Goal: Contribute content: Contribute content

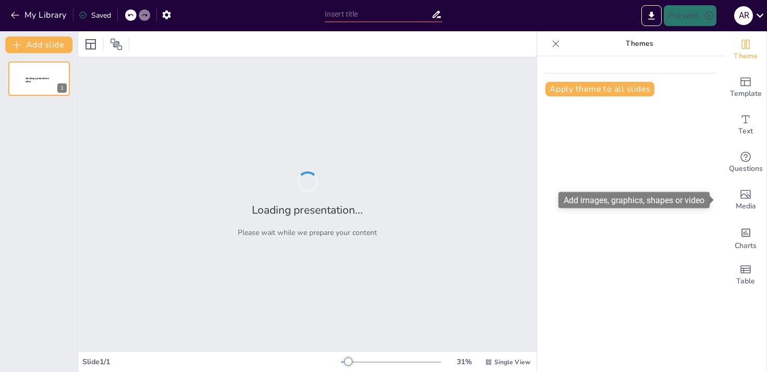
type input "The Science of Cheese Pairing: An Evidence-Based Ranking of Top Combinations"
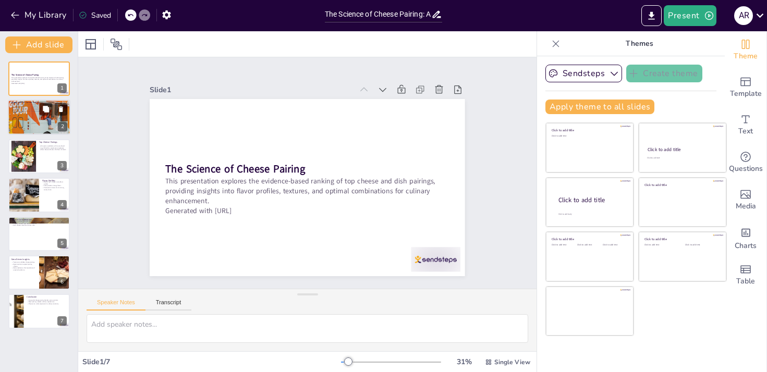
click at [33, 117] on div at bounding box center [39, 117] width 63 height 42
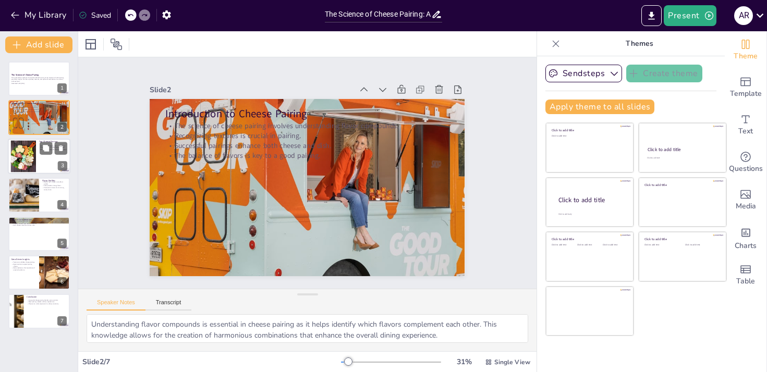
click at [28, 151] on div at bounding box center [23, 156] width 34 height 32
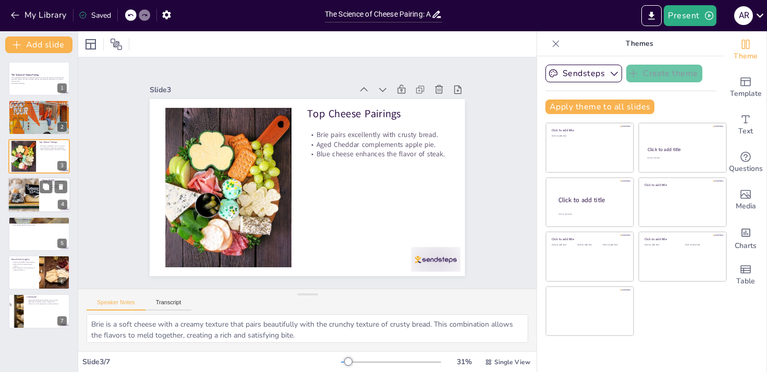
click at [25, 194] on div at bounding box center [23, 194] width 63 height 35
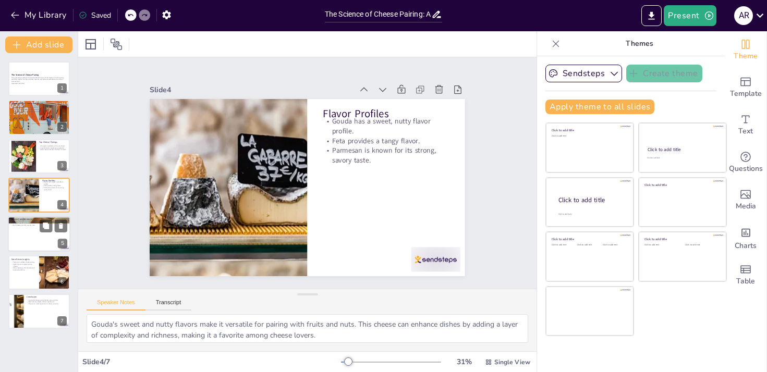
click at [19, 237] on div at bounding box center [39, 233] width 63 height 35
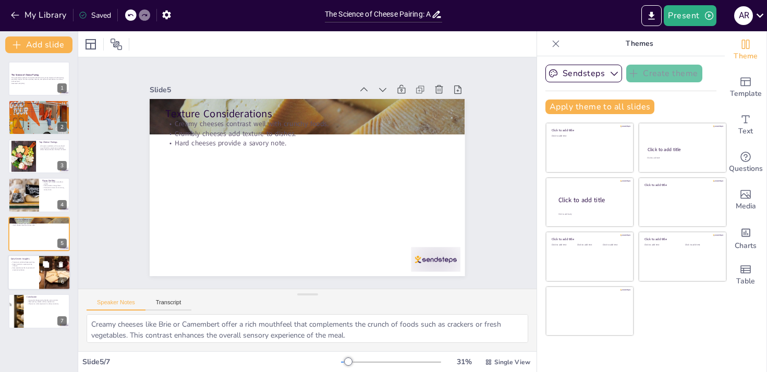
click at [24, 271] on p "Data emphasizes the importance of empirical evidence." at bounding box center [23, 269] width 25 height 4
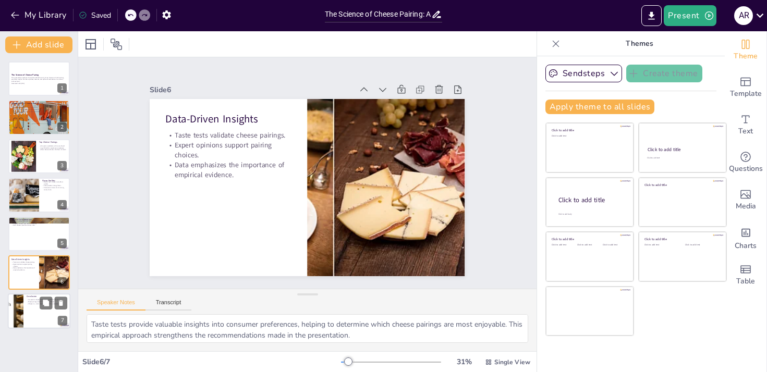
click at [27, 301] on p "Right pairings elevate culinary experiences." at bounding box center [47, 302] width 41 height 2
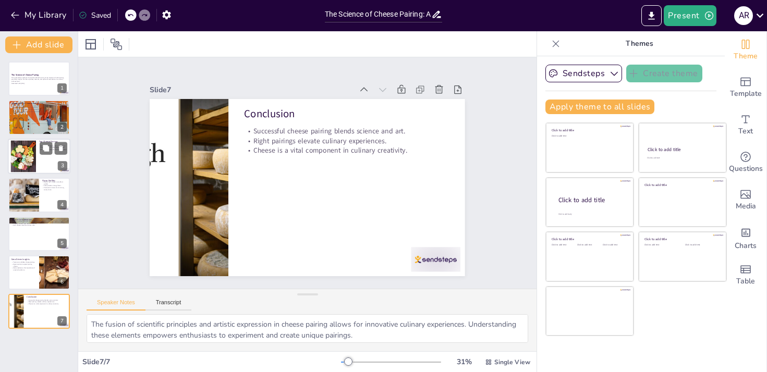
click at [34, 152] on div at bounding box center [23, 156] width 34 height 32
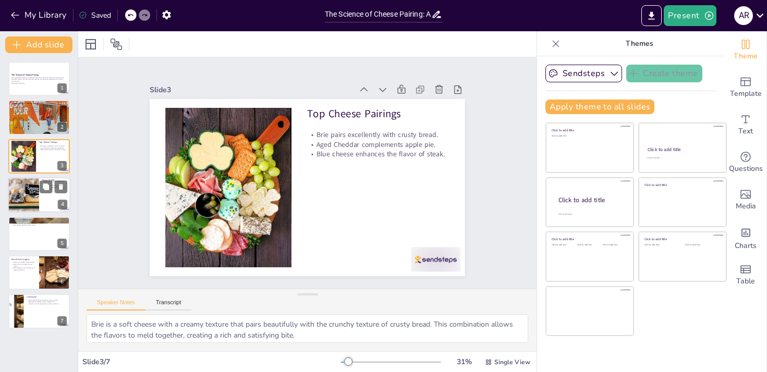
click at [36, 202] on div at bounding box center [23, 194] width 63 height 35
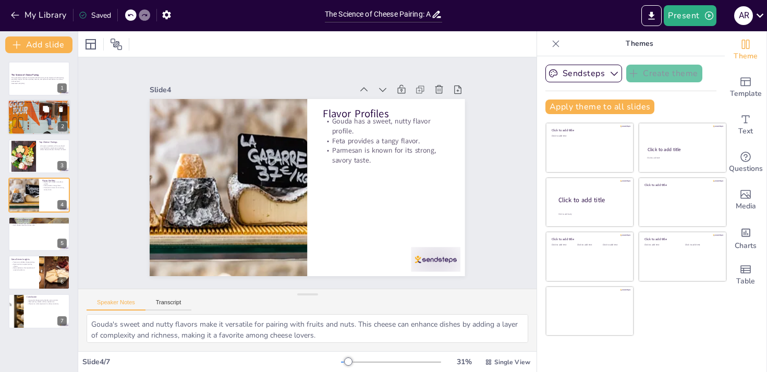
click at [22, 125] on div at bounding box center [39, 117] width 63 height 42
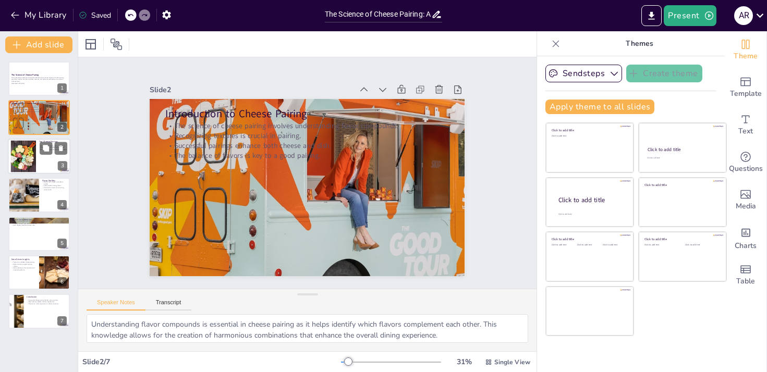
click at [19, 159] on div at bounding box center [23, 156] width 34 height 32
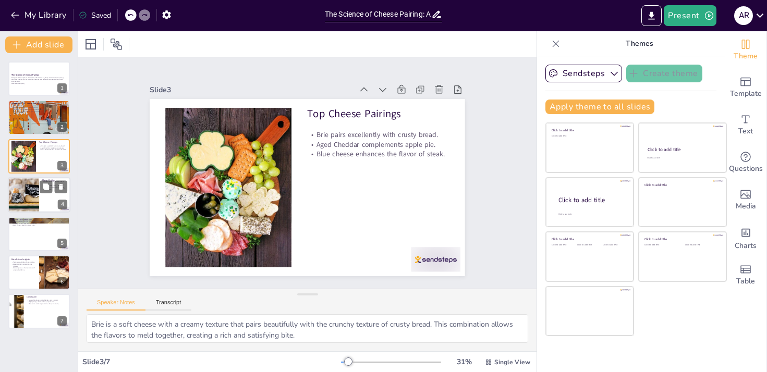
click at [21, 204] on div at bounding box center [23, 194] width 63 height 35
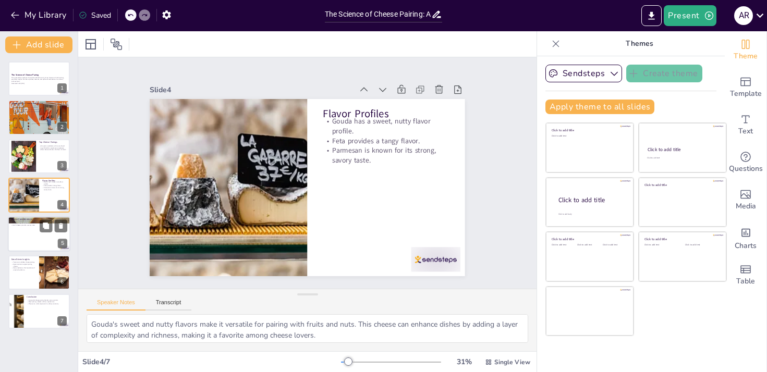
click at [25, 242] on div at bounding box center [39, 233] width 63 height 35
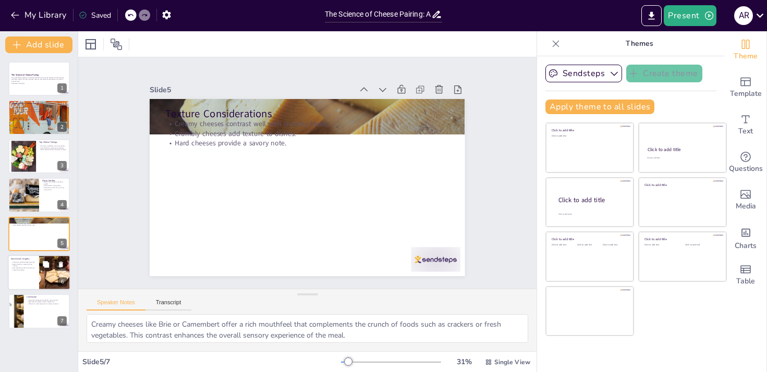
click at [29, 276] on div at bounding box center [39, 272] width 63 height 35
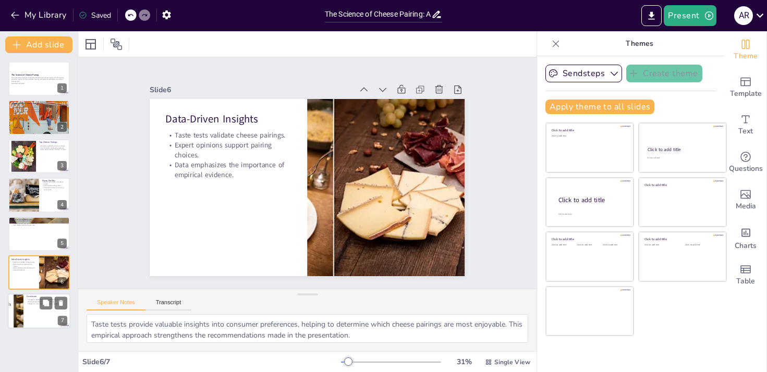
click at [23, 317] on div at bounding box center [39, 311] width 63 height 35
type textarea "The fusion of scientific principles and artistic expression in cheese pairing a…"
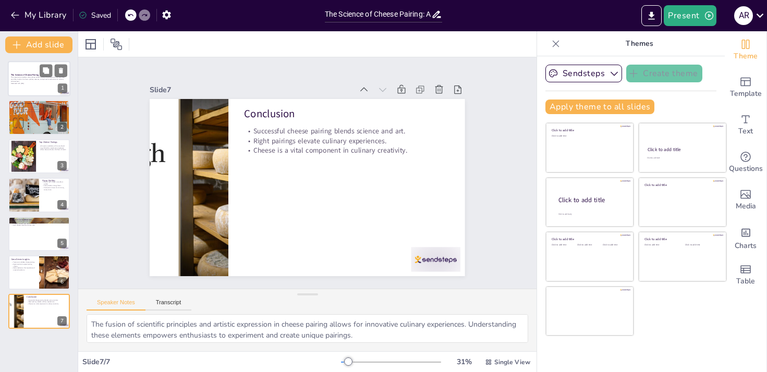
click at [25, 76] on strong "The Science of Cheese Pairing" at bounding box center [25, 75] width 28 height 3
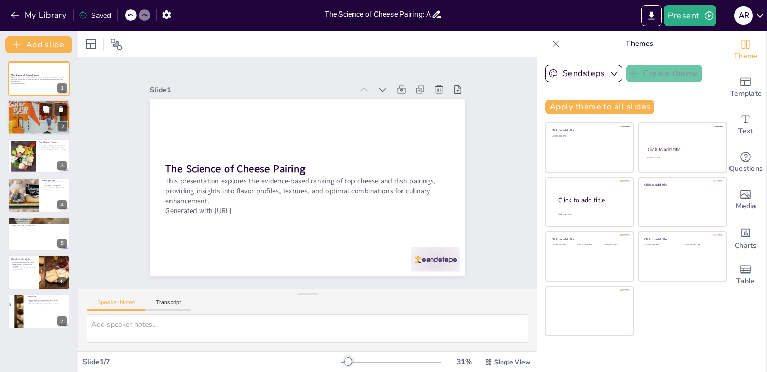
click at [21, 107] on p "Recognizing textures is crucial in pairing." at bounding box center [39, 107] width 56 height 2
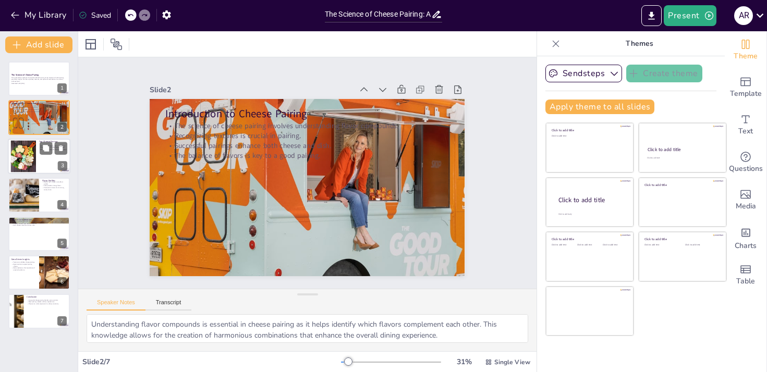
click at [18, 152] on div at bounding box center [23, 156] width 34 height 32
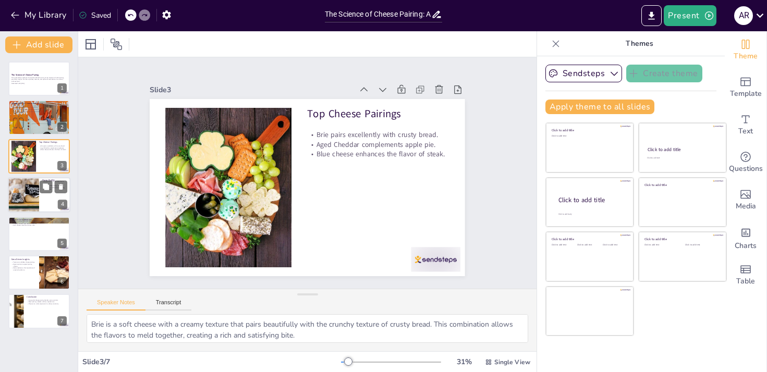
click at [27, 189] on div at bounding box center [23, 194] width 63 height 35
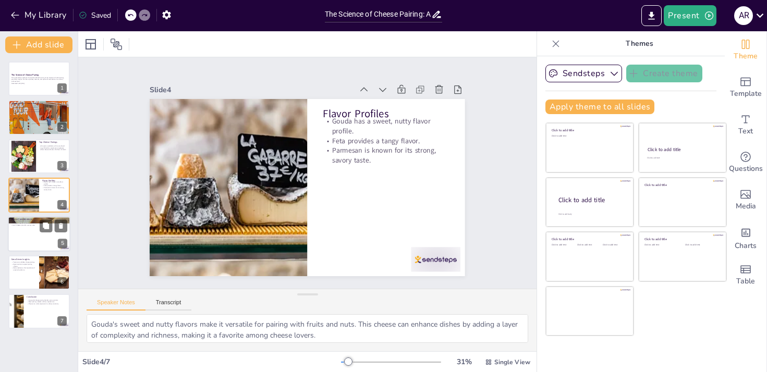
click at [16, 242] on div at bounding box center [39, 233] width 63 height 35
type textarea "Creamy cheeses like Brie or Camembert offer a rich mouthfeel that complements t…"
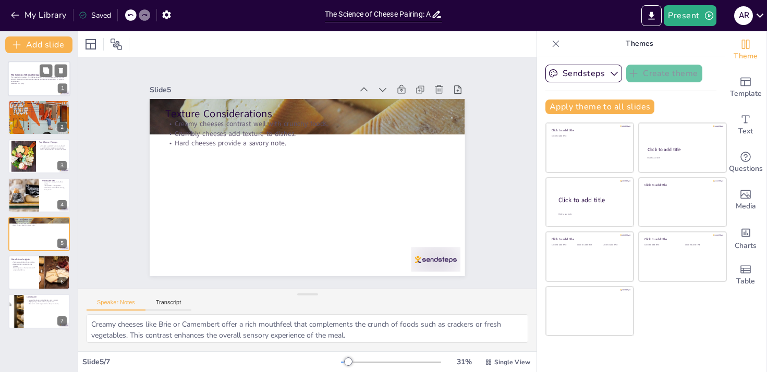
click at [18, 75] on strong "The Science of Cheese Pairing" at bounding box center [25, 75] width 28 height 3
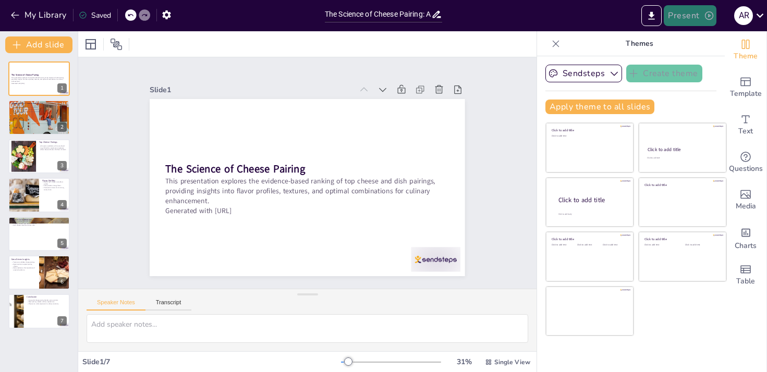
click at [692, 19] on button "Present" at bounding box center [690, 15] width 52 height 21
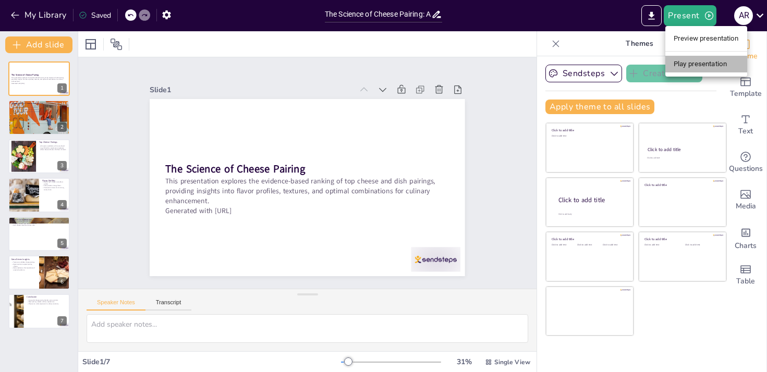
click at [694, 59] on li "Play presentation" at bounding box center [706, 64] width 82 height 17
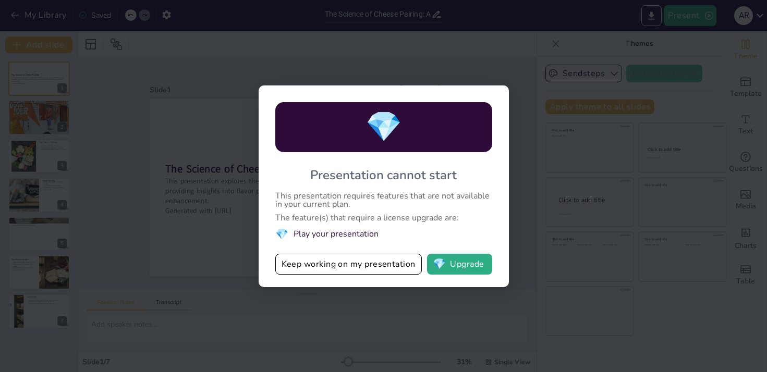
click at [520, 188] on div "💎 Presentation cannot start This presentation requires features that are not av…" at bounding box center [383, 186] width 767 height 372
click at [388, 260] on button "Keep working on my presentation" at bounding box center [348, 264] width 147 height 21
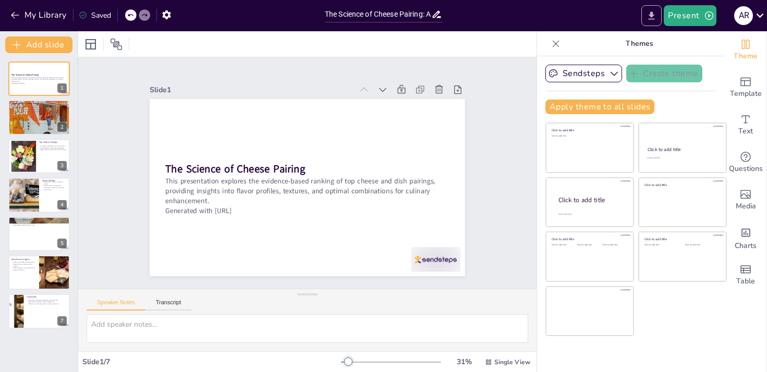
click at [657, 22] on button "Export to PowerPoint" at bounding box center [651, 15] width 20 height 21
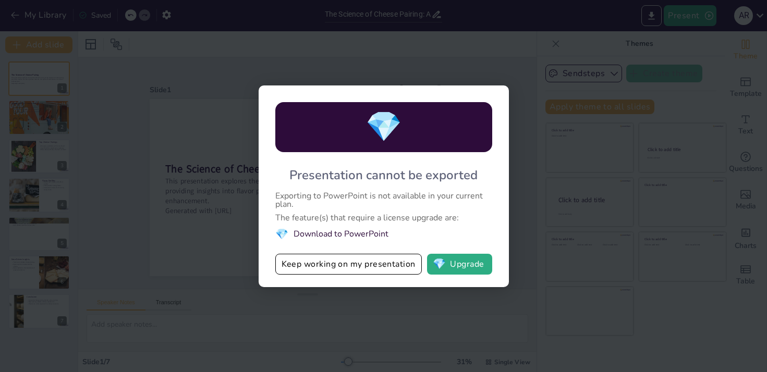
click at [488, 35] on div "💎 Presentation cannot be exported Exporting to PowerPoint is not available in y…" at bounding box center [383, 186] width 767 height 372
click at [484, 59] on div "💎 Presentation cannot be exported Exporting to PowerPoint is not available in y…" at bounding box center [383, 186] width 767 height 372
click at [370, 269] on button "Keep working on my presentation" at bounding box center [348, 264] width 147 height 21
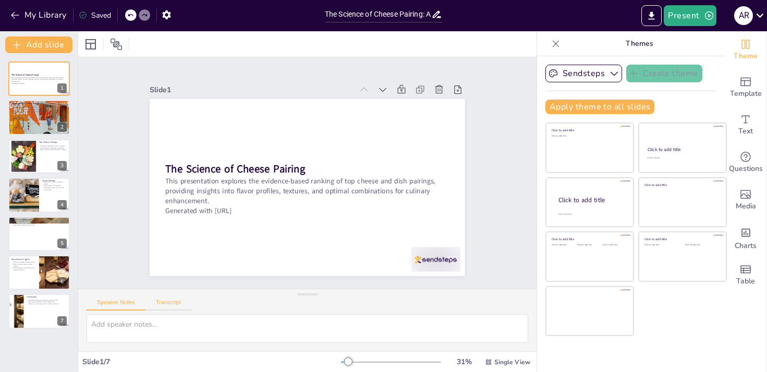
click at [172, 305] on button "Transcript" at bounding box center [168, 304] width 46 height 11
click at [139, 301] on button "Speaker Notes" at bounding box center [116, 304] width 59 height 11
click at [173, 362] on div "Slide 1 / 7" at bounding box center [211, 362] width 259 height 10
click at [163, 301] on button "Transcript" at bounding box center [168, 304] width 46 height 11
click at [159, 327] on textarea at bounding box center [308, 328] width 442 height 29
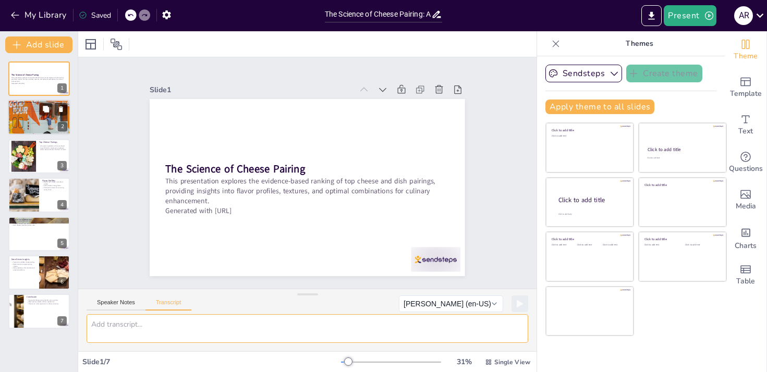
click at [29, 108] on p "Successful pairings enhance both cheese and dish." at bounding box center [39, 109] width 56 height 2
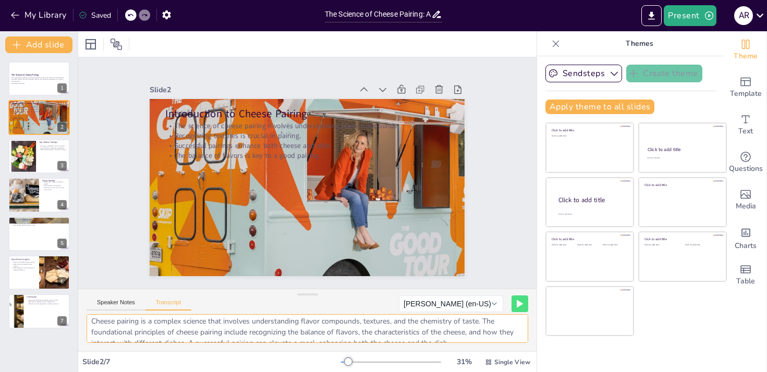
scroll to position [14, 0]
click at [517, 307] on icon at bounding box center [520, 303] width 6 height 7
click at [25, 148] on div at bounding box center [23, 156] width 34 height 32
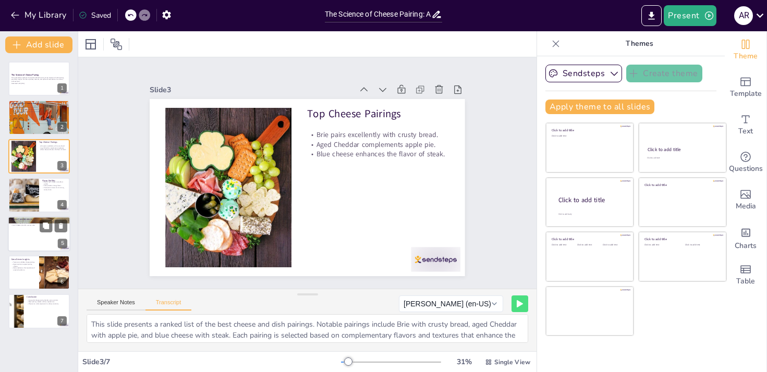
click at [23, 224] on p "Hard cheeses provide a savory note." at bounding box center [39, 225] width 56 height 2
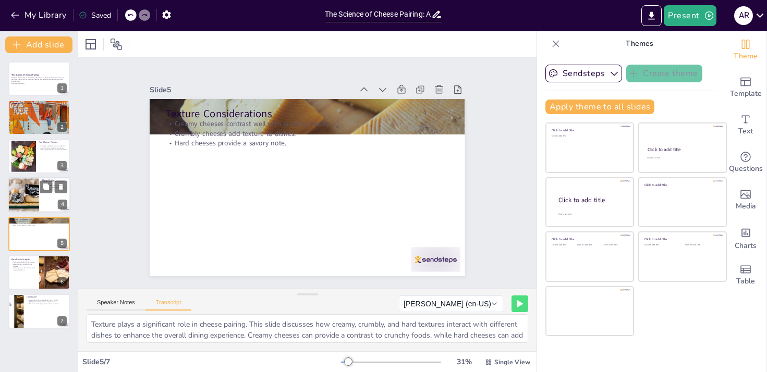
click at [30, 195] on div at bounding box center [23, 194] width 63 height 35
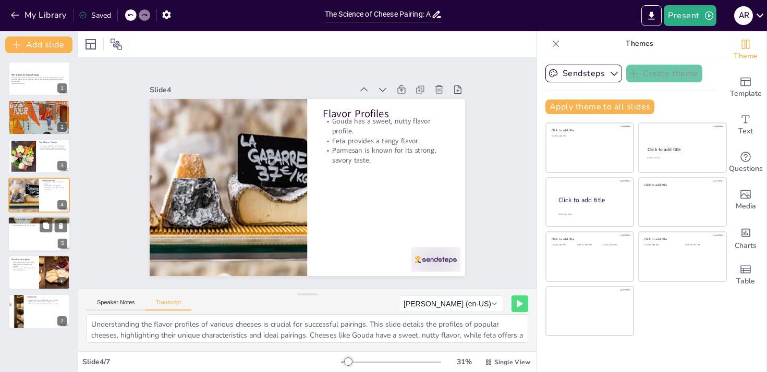
click at [30, 238] on div at bounding box center [39, 233] width 63 height 35
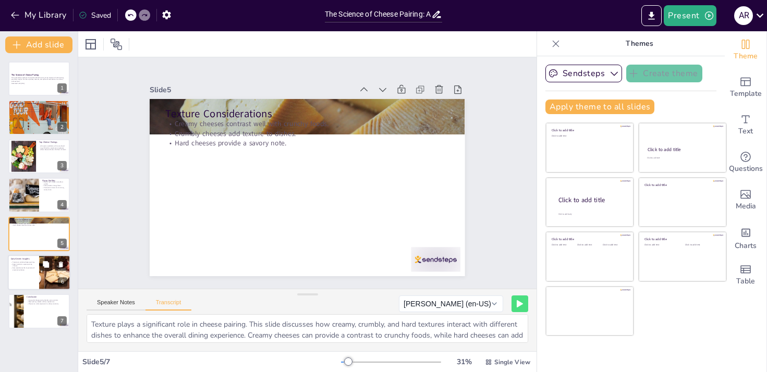
click at [30, 274] on div at bounding box center [39, 272] width 63 height 35
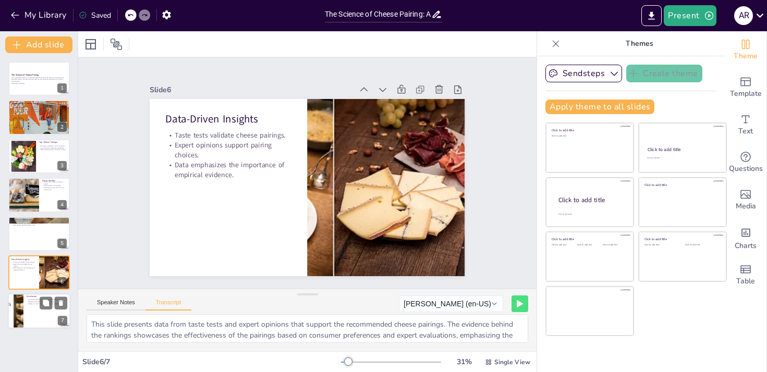
click at [30, 317] on div at bounding box center [39, 311] width 63 height 35
type textarea "In conclusion, successful cheese pairing is a blend of science and art. By unde…"
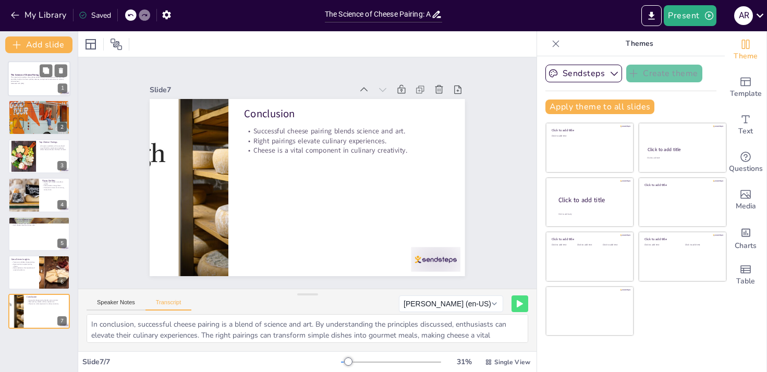
click at [24, 87] on div at bounding box center [39, 78] width 63 height 35
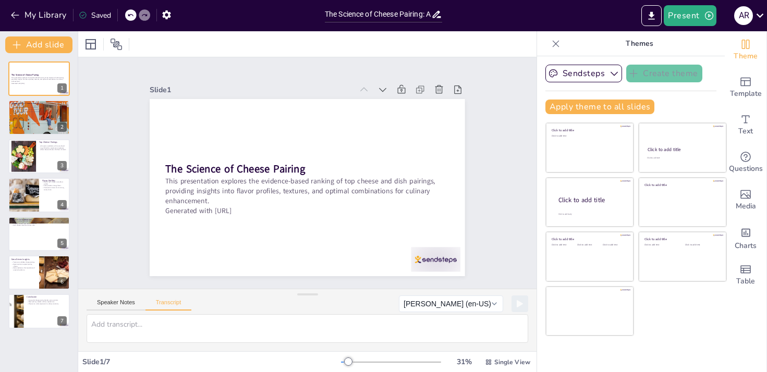
click at [551, 41] on icon at bounding box center [556, 44] width 10 height 10
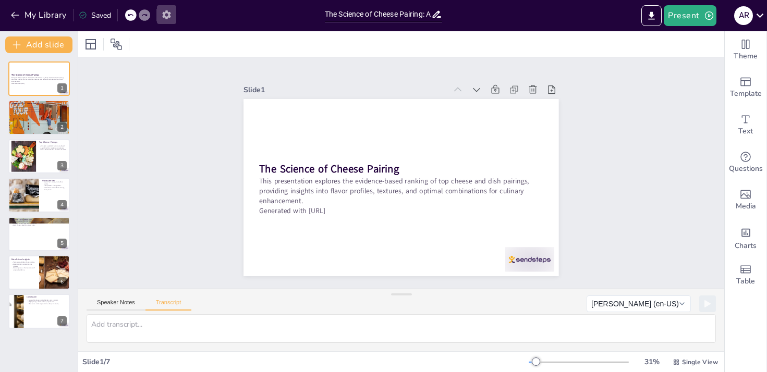
click at [168, 18] on icon "button" at bounding box center [166, 14] width 11 height 11
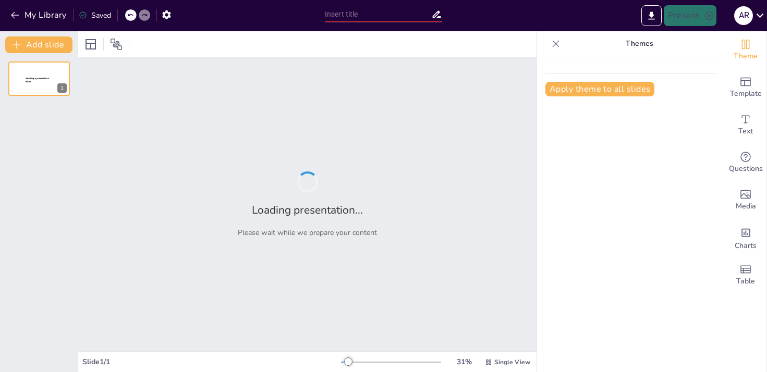
type input "The Science of Cheese Pairing: An Evidence-Based Ranking of Top Combinations"
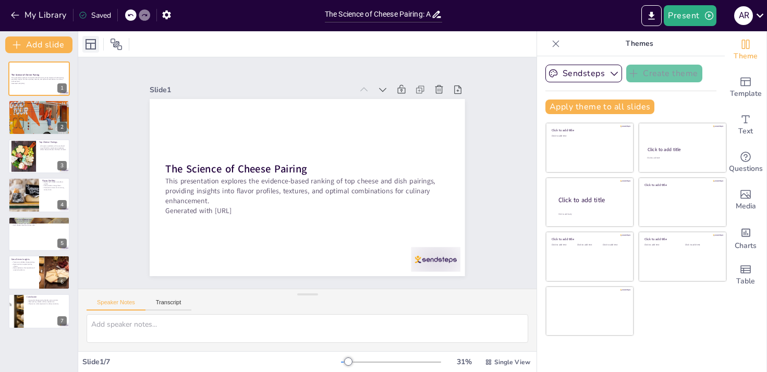
click at [95, 45] on icon at bounding box center [91, 44] width 10 height 10
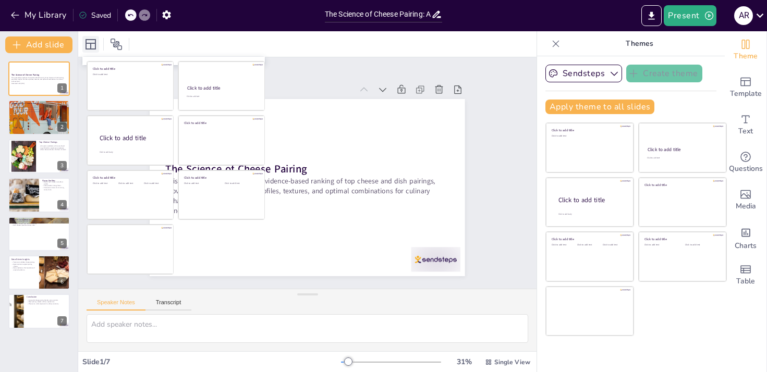
click at [95, 45] on icon at bounding box center [91, 44] width 10 height 10
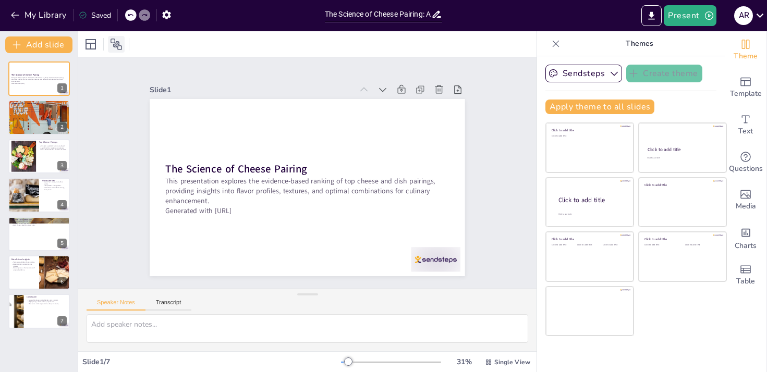
click at [114, 44] on icon at bounding box center [116, 44] width 11 height 11
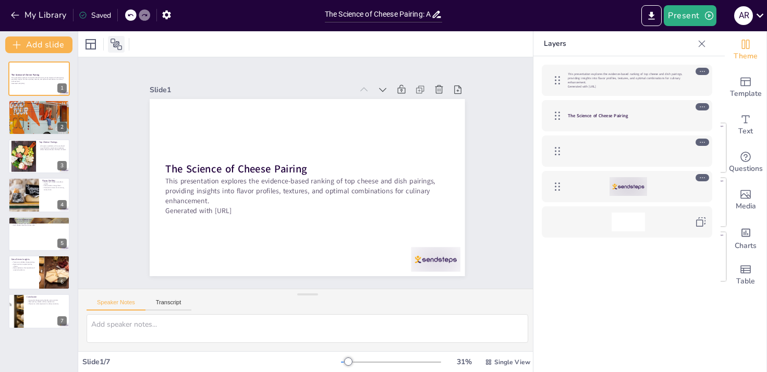
click at [114, 44] on icon at bounding box center [116, 44] width 11 height 11
click at [702, 43] on icon at bounding box center [702, 44] width 10 height 10
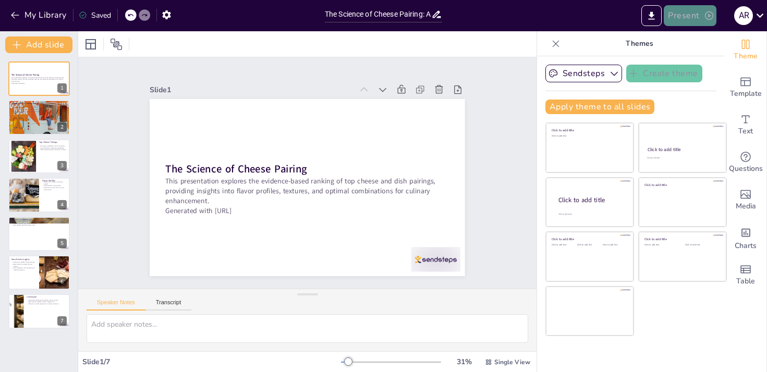
click at [705, 12] on icon "button" at bounding box center [709, 15] width 10 height 10
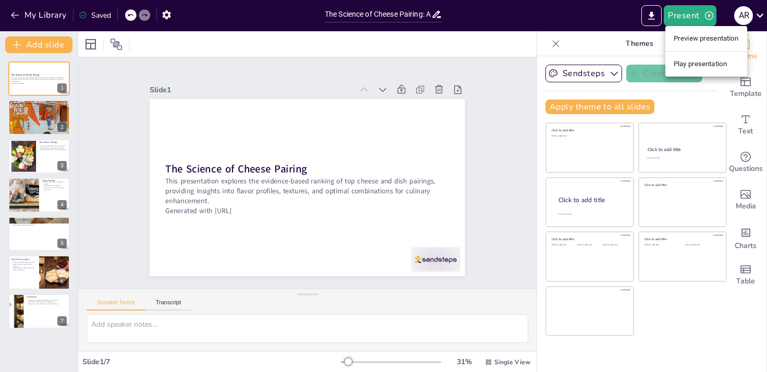
click at [699, 31] on li "Preview presentation" at bounding box center [706, 38] width 82 height 17
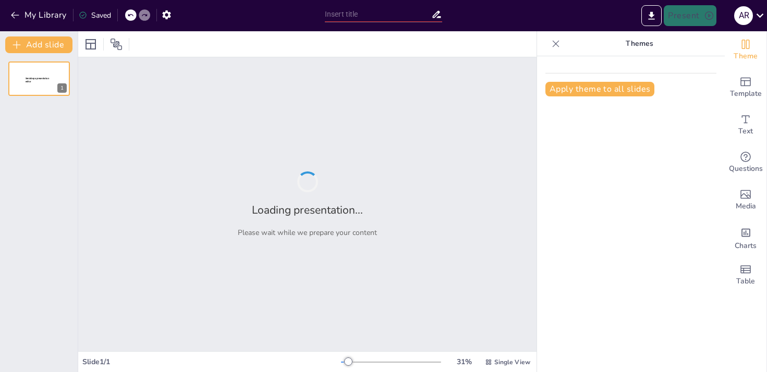
type input "The Science of Cheese Pairing: An Evidence-Based Ranking of Top Combinations"
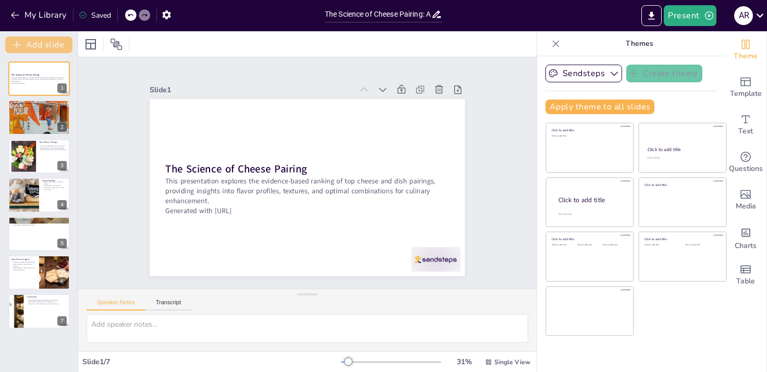
click at [45, 43] on button "Add slide" at bounding box center [38, 45] width 67 height 17
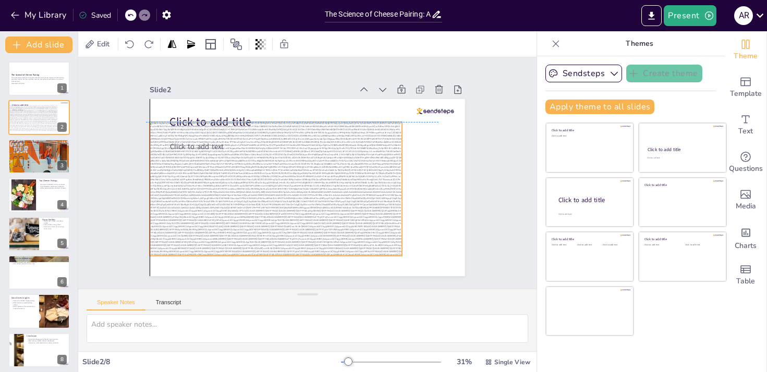
drag, startPoint x: 223, startPoint y: 160, endPoint x: 285, endPoint y: 198, distance: 73.2
click at [285, 198] on div at bounding box center [272, 178] width 281 height 205
click at [262, 187] on div at bounding box center [273, 182] width 274 height 184
click at [276, 186] on div at bounding box center [272, 174] width 285 height 225
click at [276, 186] on div at bounding box center [272, 167] width 283 height 257
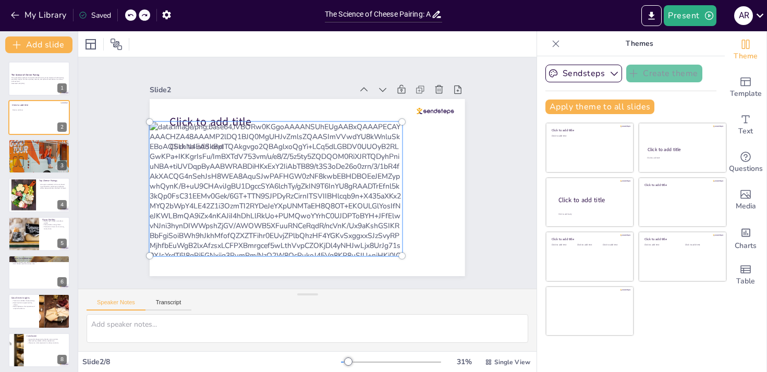
click at [315, 188] on div at bounding box center [282, 147] width 221 height 297
click at [459, 148] on div "Slide 1 The Science of Cheese Pairing This presentation explores the evidence-b…" at bounding box center [307, 173] width 408 height 280
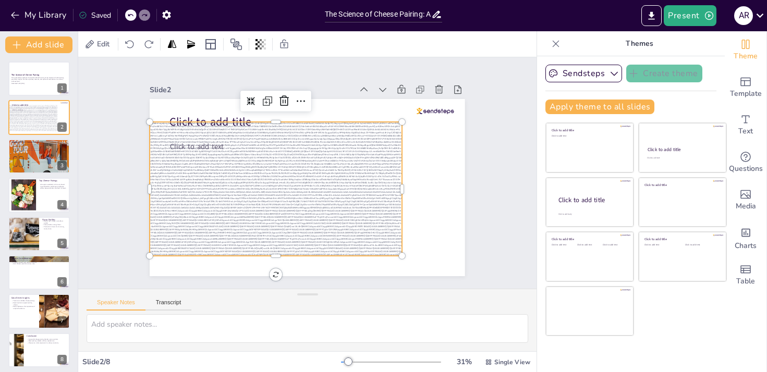
click at [346, 163] on div at bounding box center [273, 182] width 274 height 184
click at [307, 100] on icon at bounding box center [315, 98] width 17 height 17
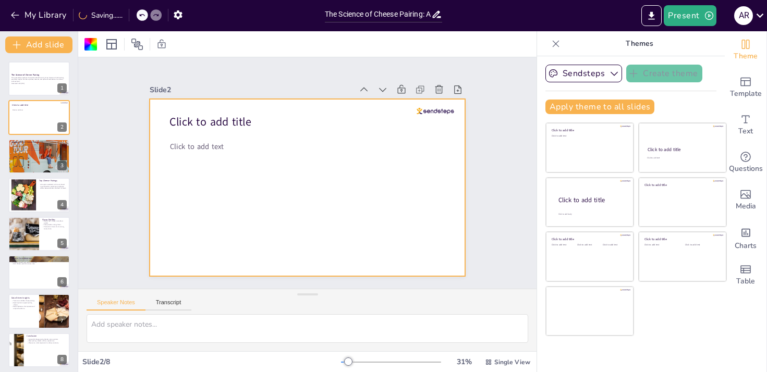
click at [212, 143] on span "Click to add text" at bounding box center [200, 135] width 54 height 16
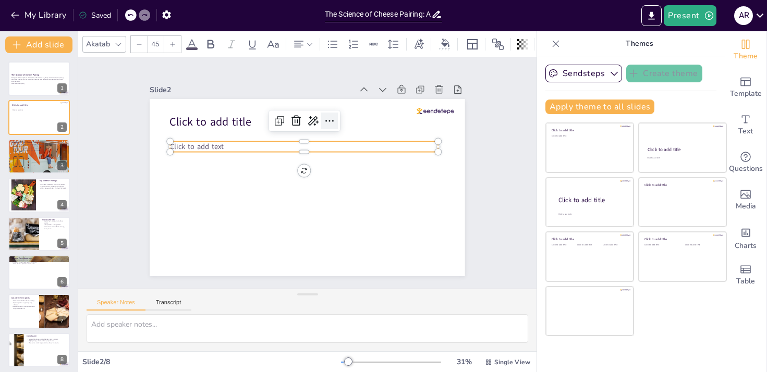
click at [328, 119] on icon at bounding box center [335, 123] width 14 height 14
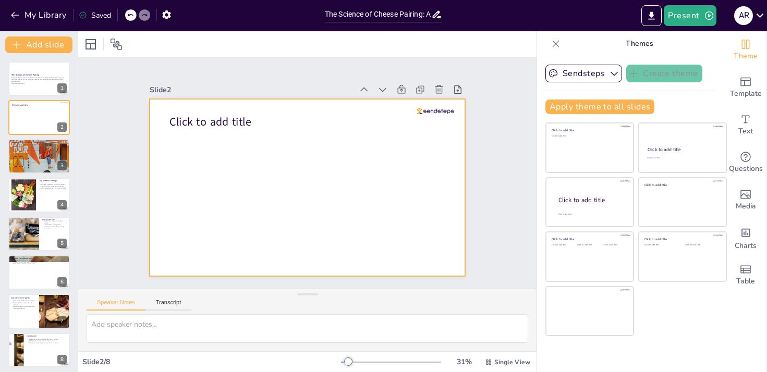
click at [238, 124] on span "Click to add title" at bounding box center [216, 112] width 83 height 24
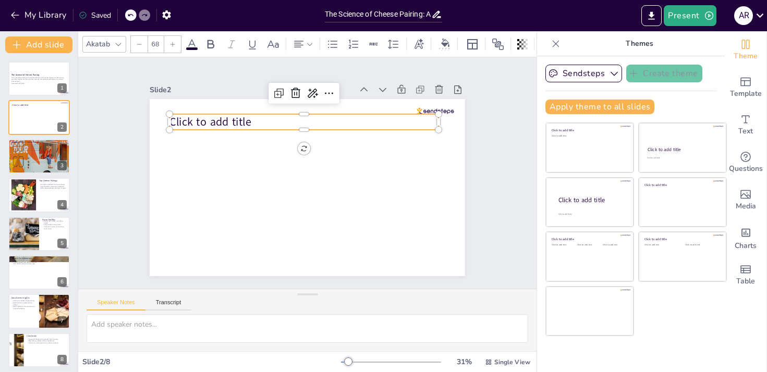
click at [242, 119] on span "Click to add title" at bounding box center [222, 103] width 83 height 32
click at [242, 119] on span "Click to add title" at bounding box center [216, 111] width 83 height 23
click at [305, 87] on icon at bounding box center [312, 93] width 15 height 15
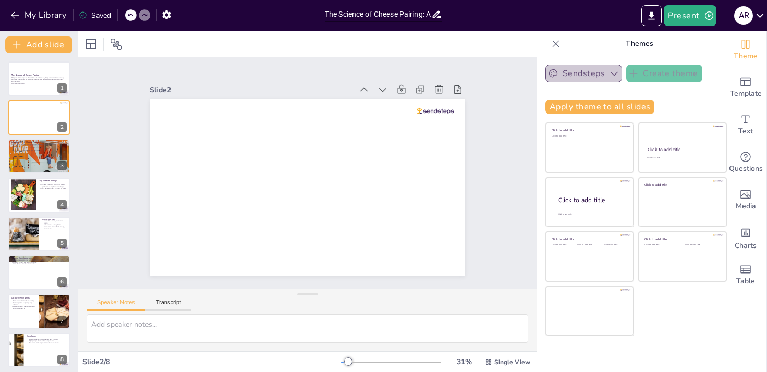
click at [609, 76] on icon "button" at bounding box center [614, 73] width 10 height 10
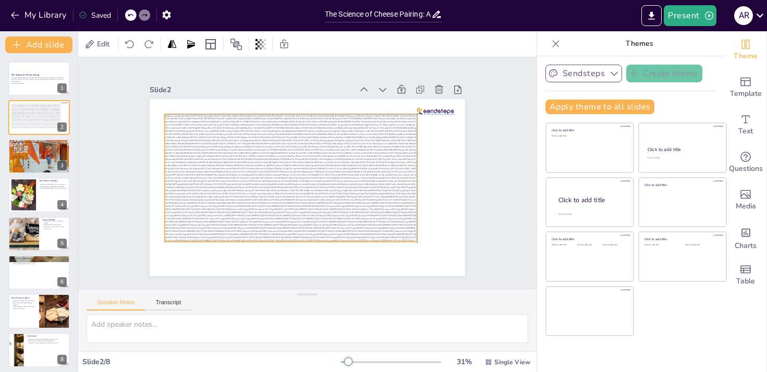
drag, startPoint x: 235, startPoint y: 136, endPoint x: 282, endPoint y: 171, distance: 58.2
click at [282, 171] on div at bounding box center [291, 176] width 264 height 153
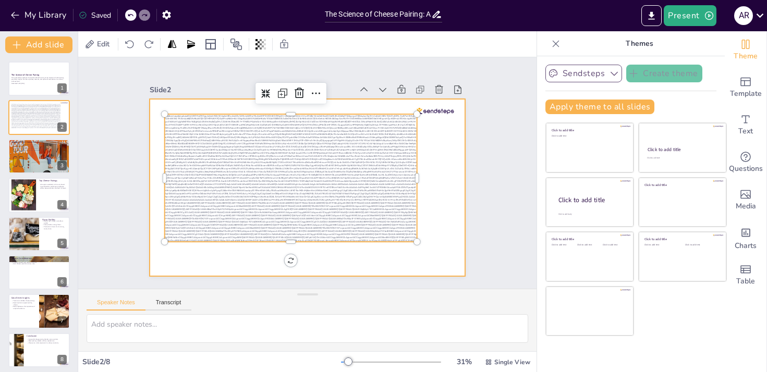
click at [427, 186] on div at bounding box center [304, 187] width 345 height 239
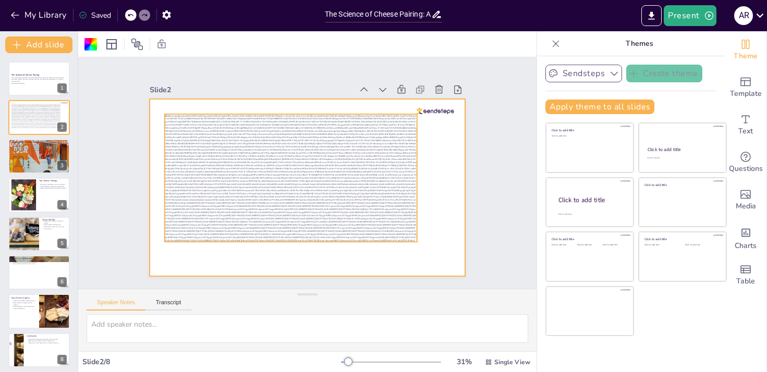
click at [326, 197] on div at bounding box center [291, 172] width 280 height 199
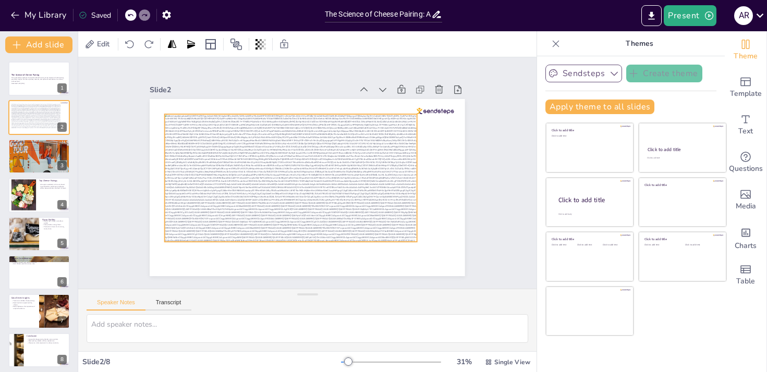
click at [283, 260] on div "0 °" at bounding box center [304, 187] width 345 height 239
click at [283, 260] on div at bounding box center [303, 187] width 355 height 266
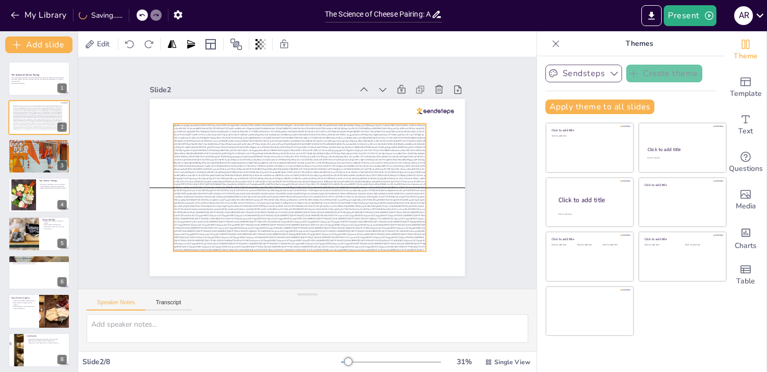
drag, startPoint x: 285, startPoint y: 146, endPoint x: 294, endPoint y: 159, distance: 15.0
click at [294, 159] on div at bounding box center [300, 188] width 252 height 128
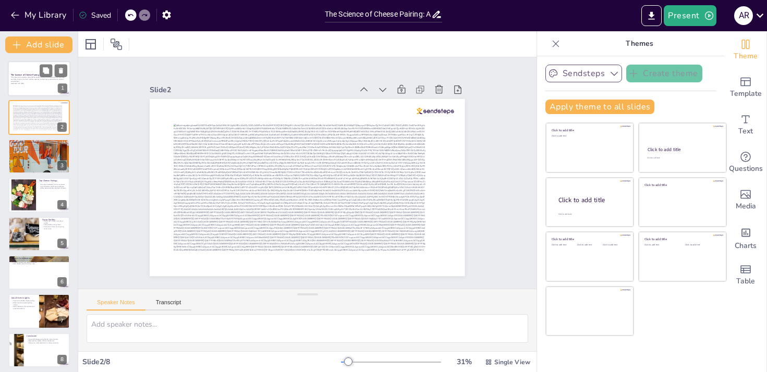
click at [26, 90] on div at bounding box center [39, 78] width 63 height 35
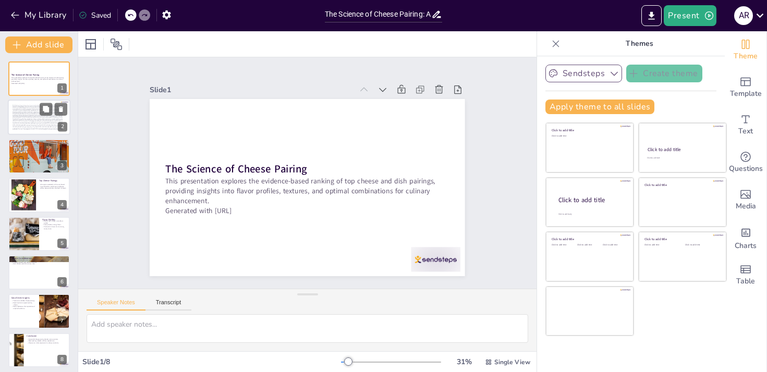
click at [29, 116] on div at bounding box center [38, 118] width 50 height 26
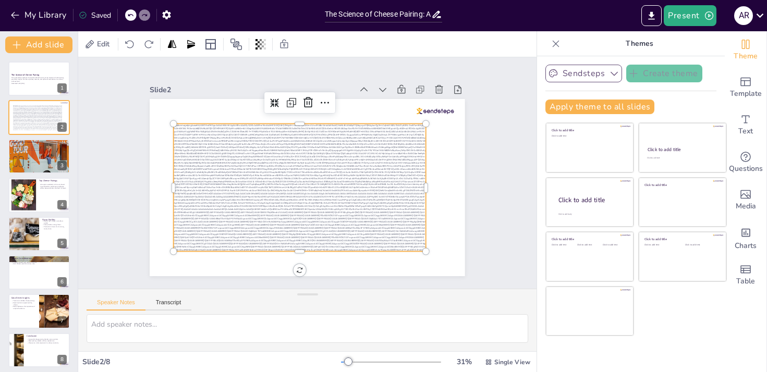
click at [228, 165] on div at bounding box center [291, 175] width 252 height 279
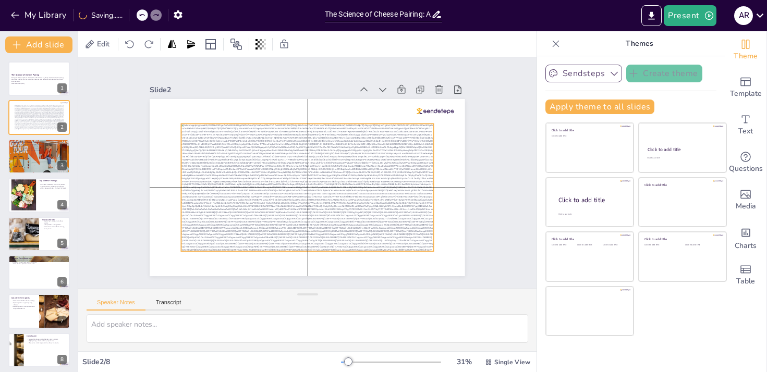
click at [253, 168] on div at bounding box center [306, 187] width 264 height 153
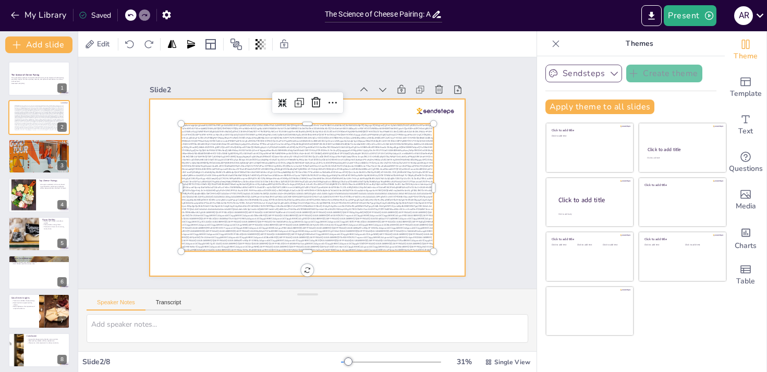
click at [442, 186] on div at bounding box center [304, 187] width 345 height 239
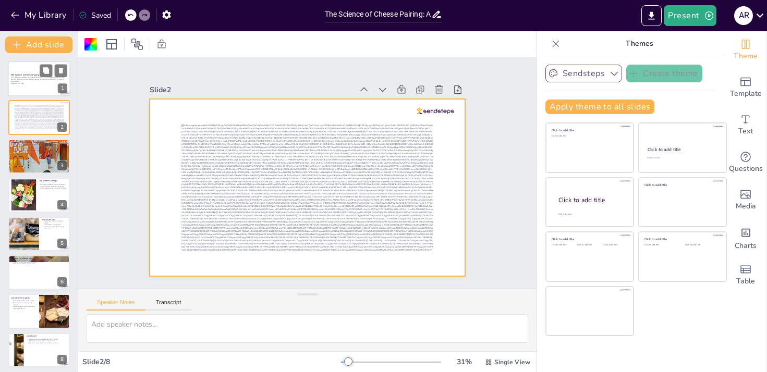
click at [43, 82] on p "This presentation explores the evidence-based ranking of top cheese and dish pa…" at bounding box center [39, 80] width 56 height 6
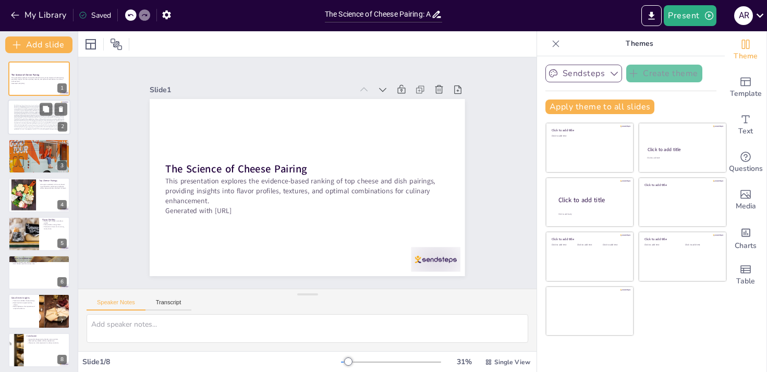
click at [30, 123] on div at bounding box center [39, 118] width 50 height 26
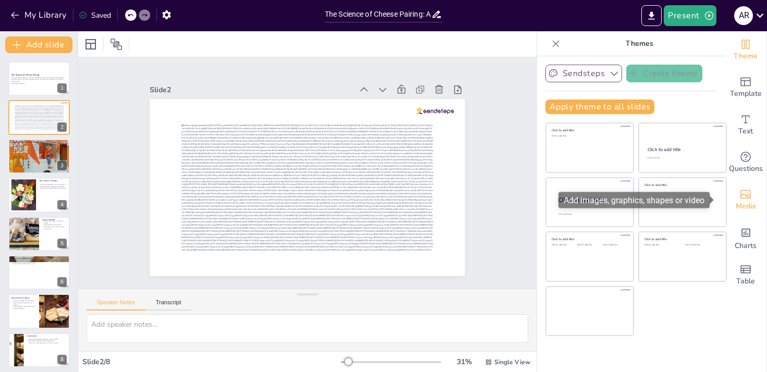
click at [736, 201] on span "Media" at bounding box center [746, 206] width 20 height 11
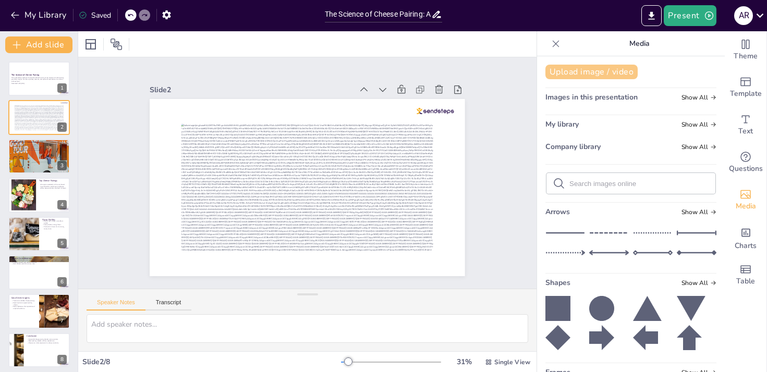
click at [586, 71] on button "Upload image / video" at bounding box center [591, 72] width 92 height 15
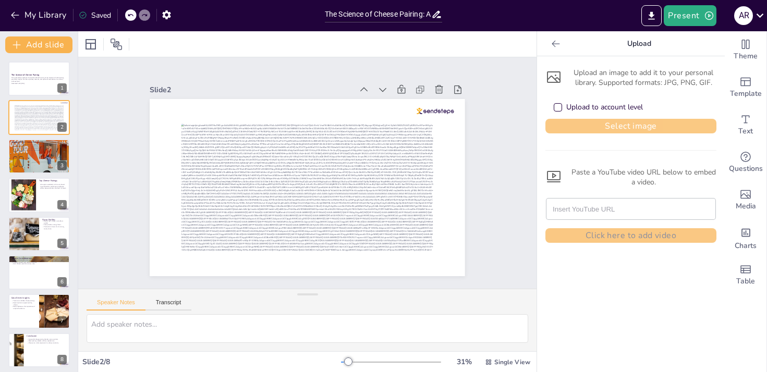
click at [572, 123] on button "Select image" at bounding box center [630, 126] width 171 height 15
click at [619, 124] on button "Select image" at bounding box center [630, 126] width 171 height 15
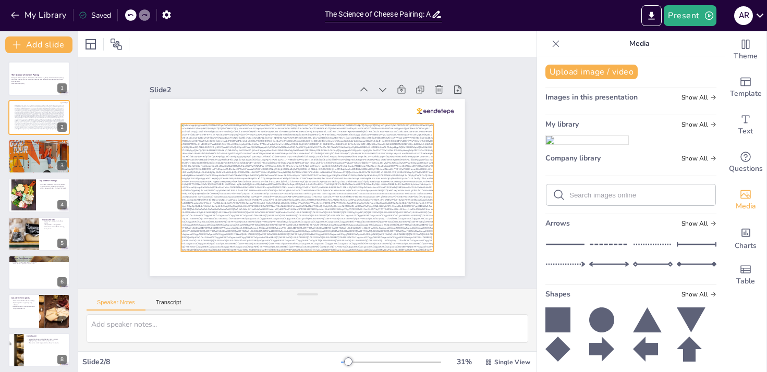
click at [359, 156] on div at bounding box center [303, 187] width 280 height 200
click at [584, 144] on img at bounding box center [587, 140] width 82 height 8
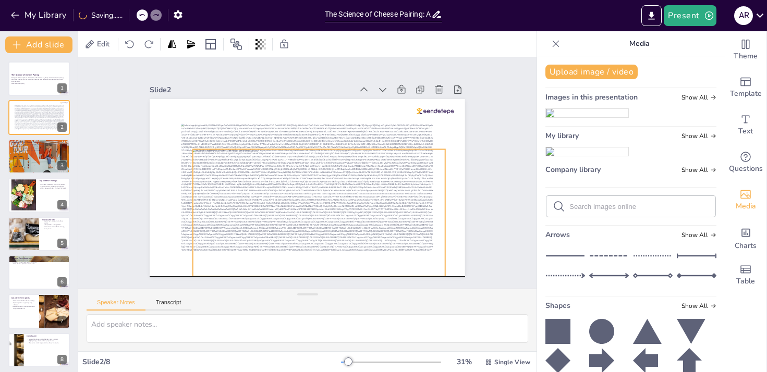
drag, startPoint x: 310, startPoint y: 198, endPoint x: 307, endPoint y: 210, distance: 12.9
click at [314, 215] on div at bounding box center [302, 214] width 282 height 219
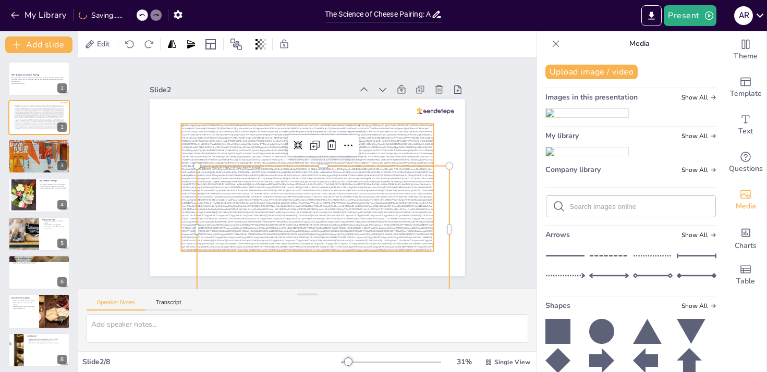
click at [229, 131] on div at bounding box center [304, 187] width 273 height 177
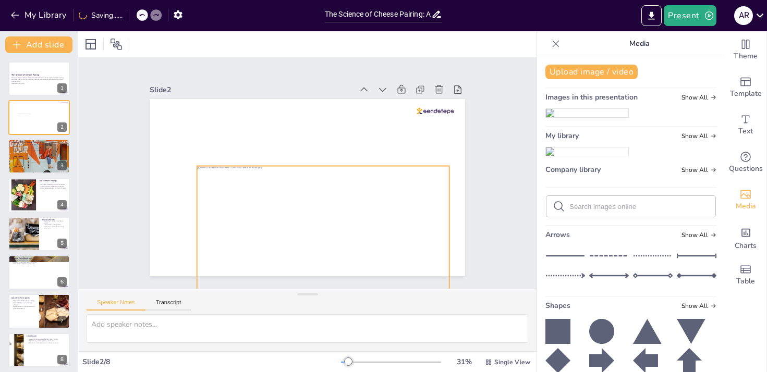
click at [258, 190] on div at bounding box center [317, 231] width 264 height 153
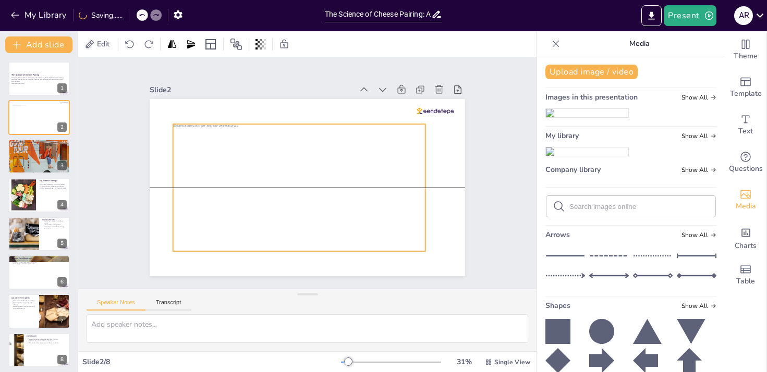
drag, startPoint x: 271, startPoint y: 192, endPoint x: 248, endPoint y: 149, distance: 49.0
click at [248, 149] on div at bounding box center [298, 187] width 264 height 153
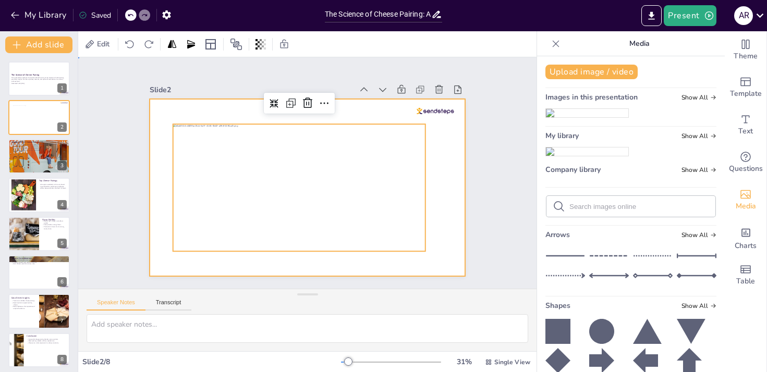
click at [433, 195] on div at bounding box center [302, 186] width 360 height 290
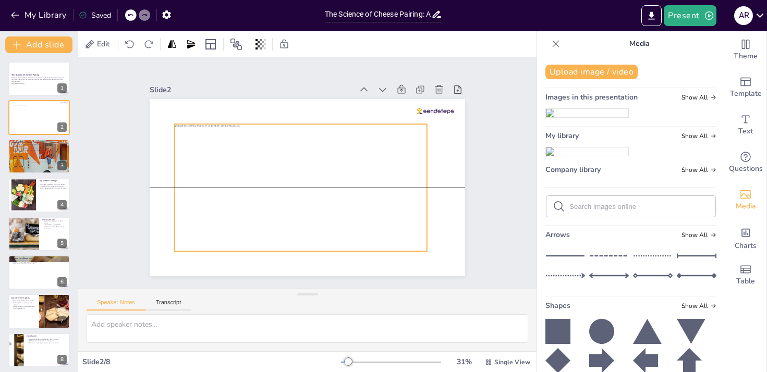
click at [344, 190] on div at bounding box center [297, 186] width 273 height 177
click at [482, 194] on div "Slide 1 The Science of Cheese Pairing This presentation explores the evidence-b…" at bounding box center [307, 173] width 393 height 245
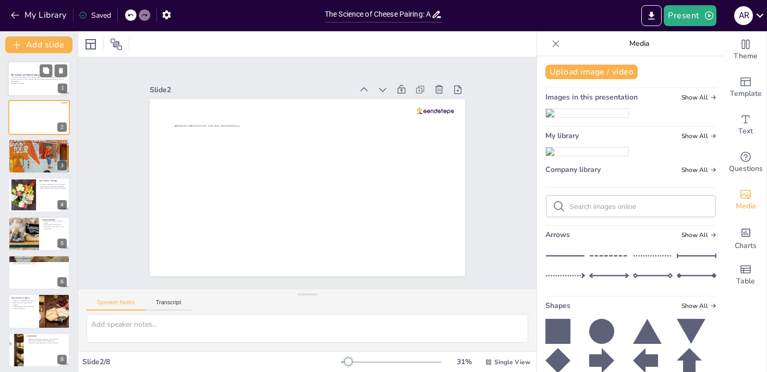
click at [34, 86] on div at bounding box center [39, 78] width 63 height 35
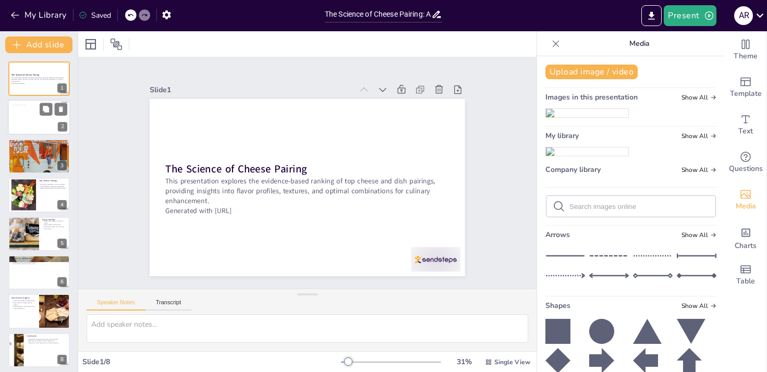
click at [21, 119] on div at bounding box center [38, 117] width 50 height 25
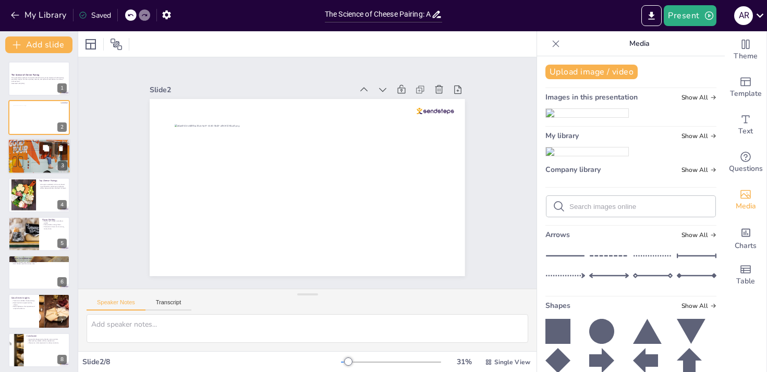
click at [26, 151] on div at bounding box center [39, 157] width 63 height 42
type textarea "Understanding flavor compounds is essential in cheese pairing as it helps ident…"
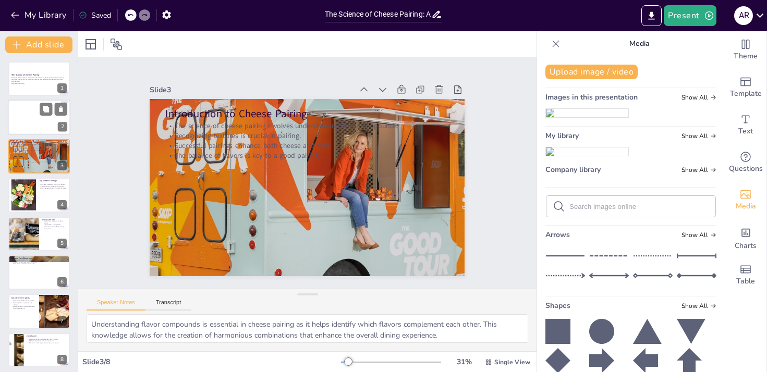
click at [21, 124] on div at bounding box center [38, 117] width 50 height 25
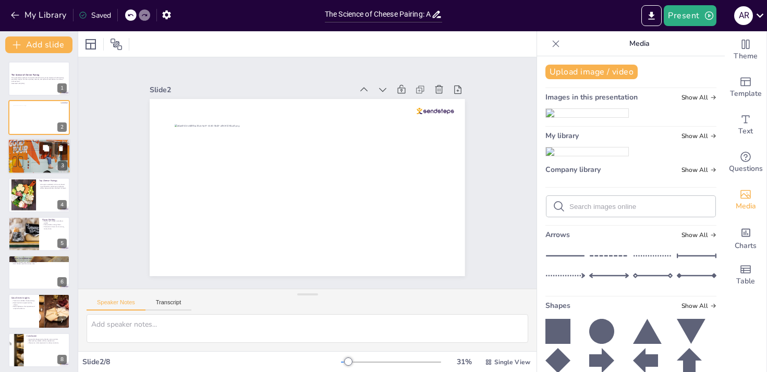
click at [22, 149] on p "The balance of flavors is key to a good pairing." at bounding box center [39, 150] width 56 height 2
type textarea "Understanding flavor compounds is essential in cheese pairing as it helps ident…"
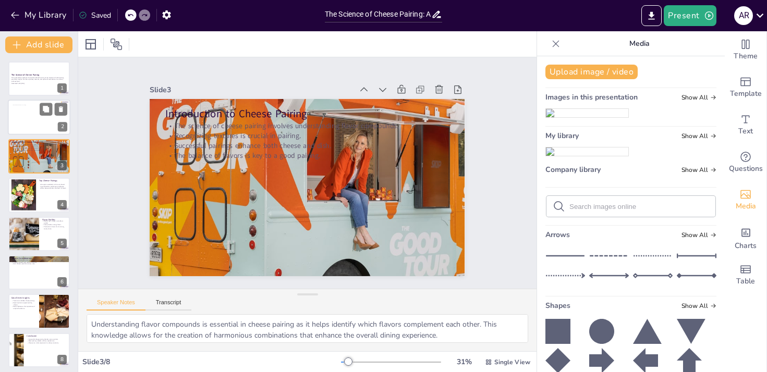
click at [27, 119] on div at bounding box center [38, 117] width 50 height 25
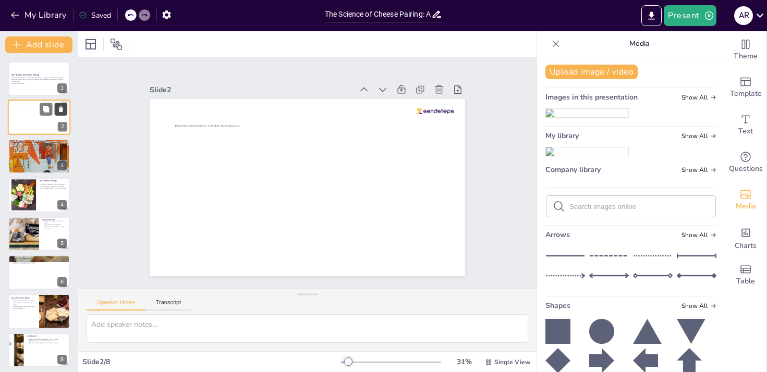
click at [62, 108] on icon at bounding box center [61, 110] width 4 height 6
type textarea "Understanding flavor compounds is essential in cheese pairing as it helps ident…"
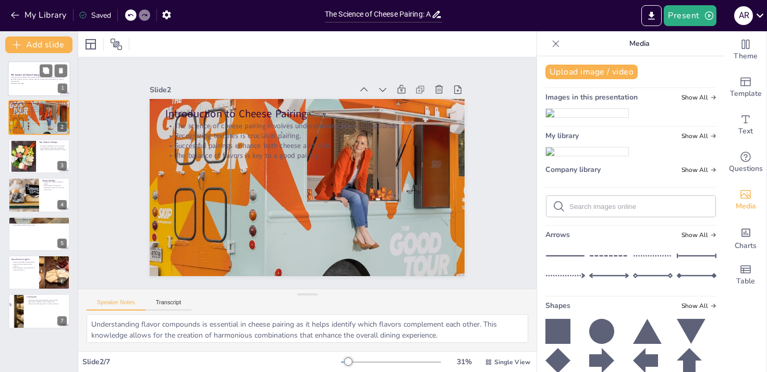
click at [30, 84] on p "Generated with [URL]" at bounding box center [39, 83] width 56 height 2
